Goal: Information Seeking & Learning: Understand process/instructions

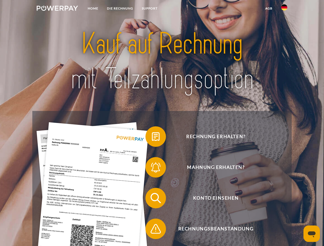
click at [57, 9] on img at bounding box center [57, 8] width 41 height 5
click at [284, 9] on img at bounding box center [284, 7] width 6 height 6
click at [269, 8] on link "agb" at bounding box center [269, 8] width 16 height 9
click at [152, 138] on span at bounding box center [148, 137] width 26 height 26
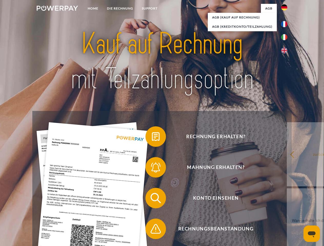
click at [152, 169] on span at bounding box center [148, 168] width 26 height 26
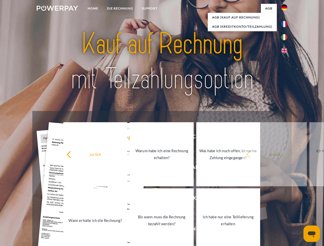
click at [152, 199] on link "Bis wann muss die Rechnung bezahlt werden?" at bounding box center [162, 221] width 64 height 64
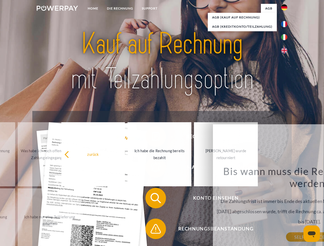
click at [152, 230] on span at bounding box center [148, 229] width 26 height 26
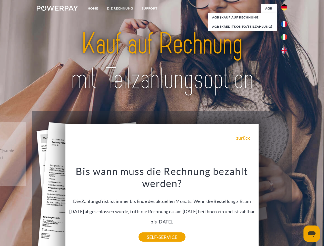
click at [312, 234] on icon "Messaging-Fenster öffnen" at bounding box center [312, 235] width 8 height 6
